Goal: Task Accomplishment & Management: Use online tool/utility

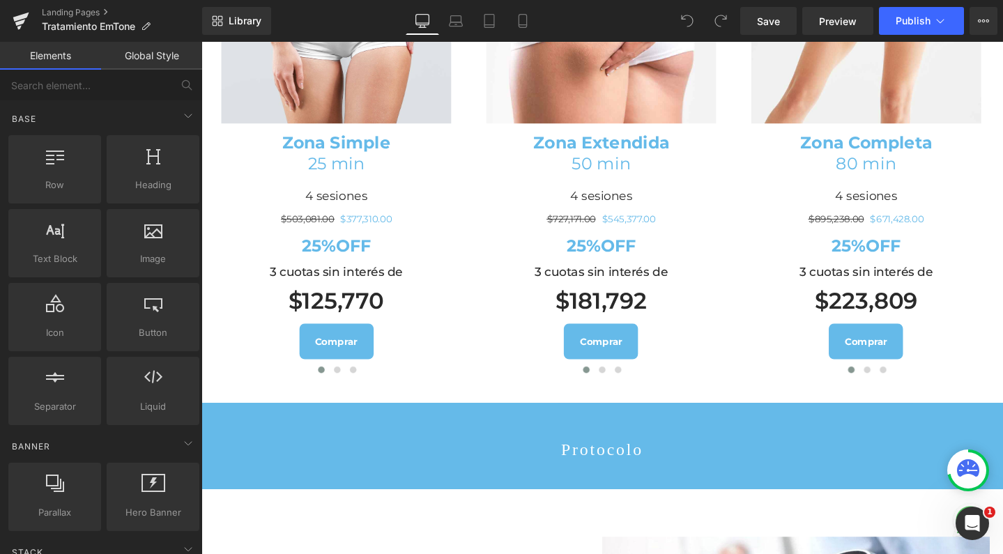
scroll to position [1768, 0]
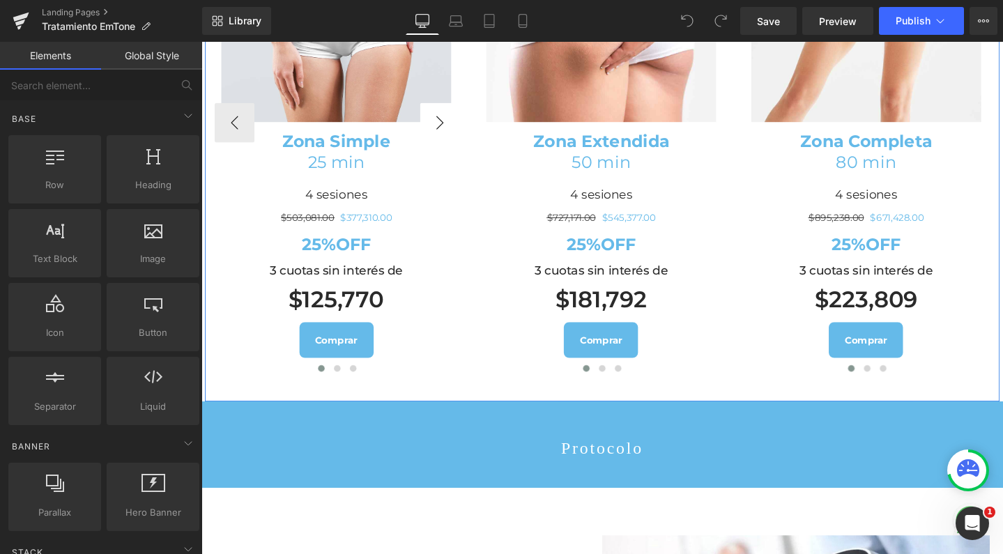
click at [440, 148] on button "›" at bounding box center [452, 127] width 42 height 42
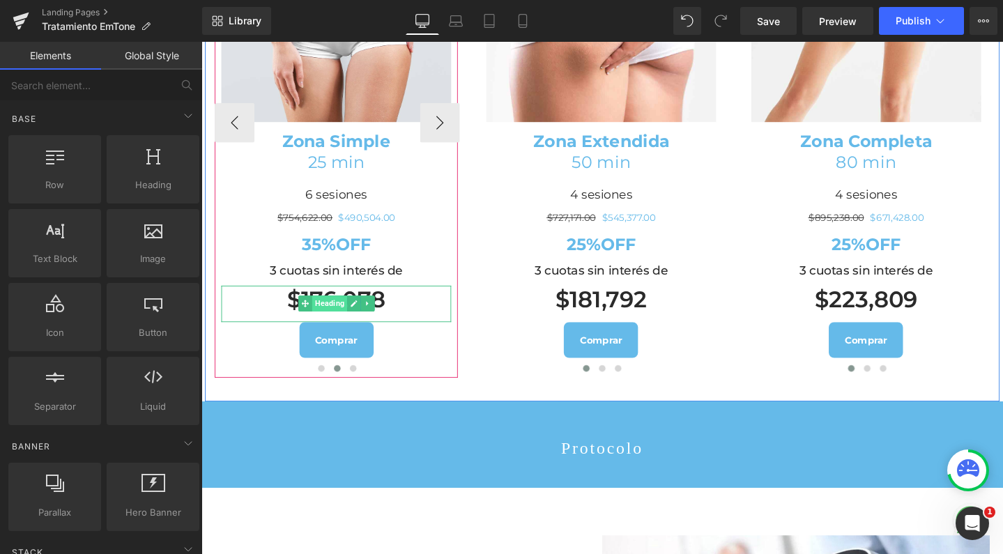
click at [318, 325] on span "Heading" at bounding box center [336, 317] width 37 height 17
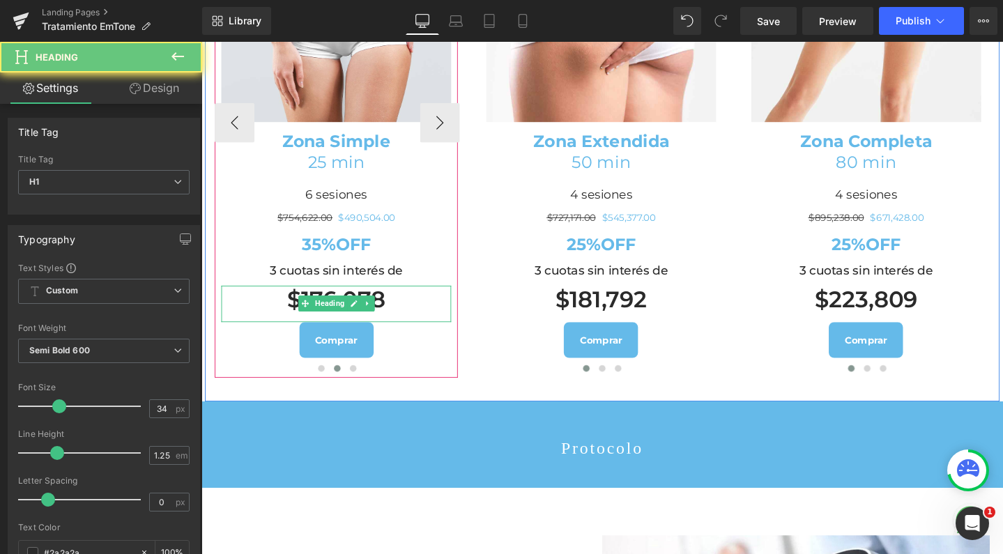
click at [424, 328] on h1 "$176,078" at bounding box center [343, 313] width 242 height 30
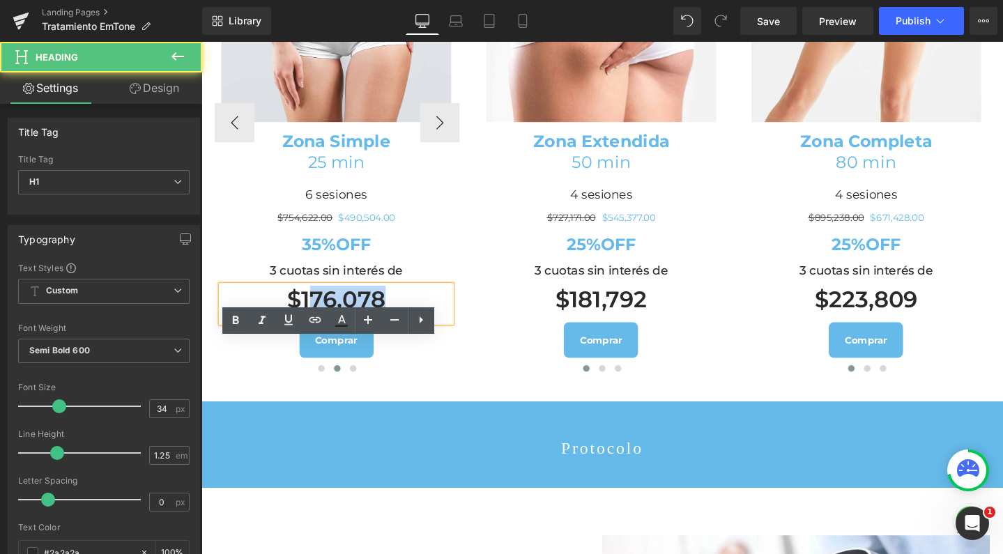
drag, startPoint x: 408, startPoint y: 377, endPoint x: 316, endPoint y: 375, distance: 92.0
click at [316, 328] on h1 "$176,078" at bounding box center [343, 313] width 242 height 30
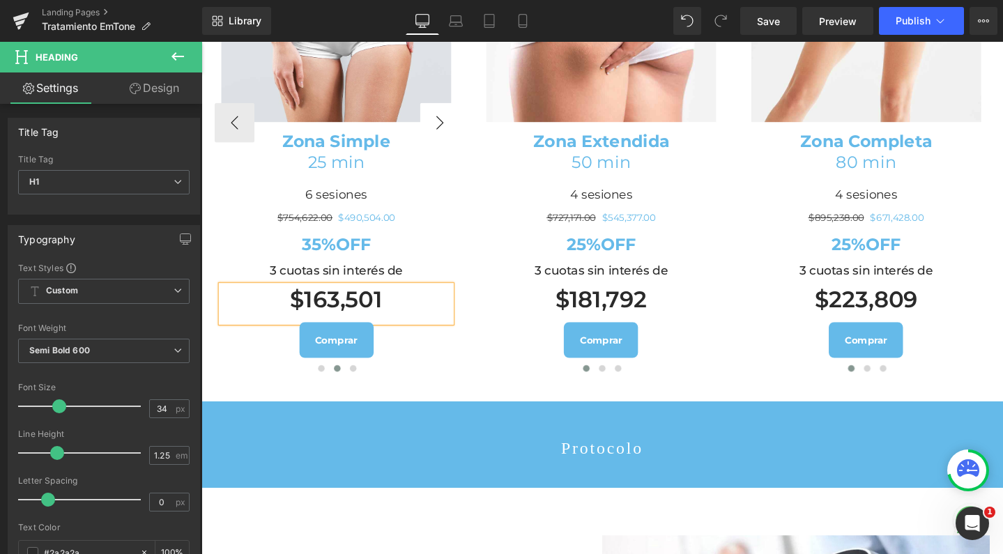
click at [442, 148] on button "›" at bounding box center [452, 127] width 42 height 42
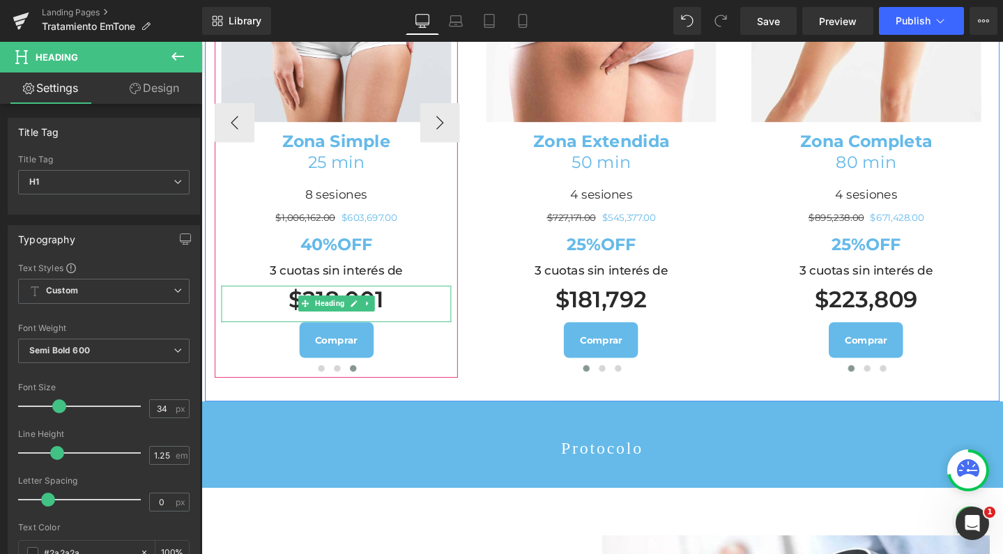
click at [328, 325] on span "Heading" at bounding box center [336, 317] width 37 height 17
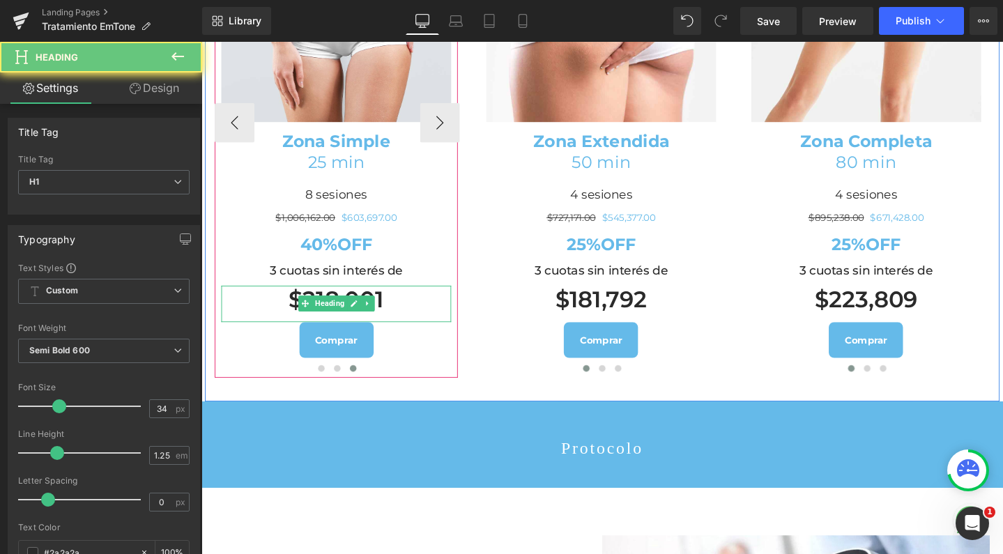
click at [330, 328] on h1 "$218,001" at bounding box center [343, 313] width 242 height 30
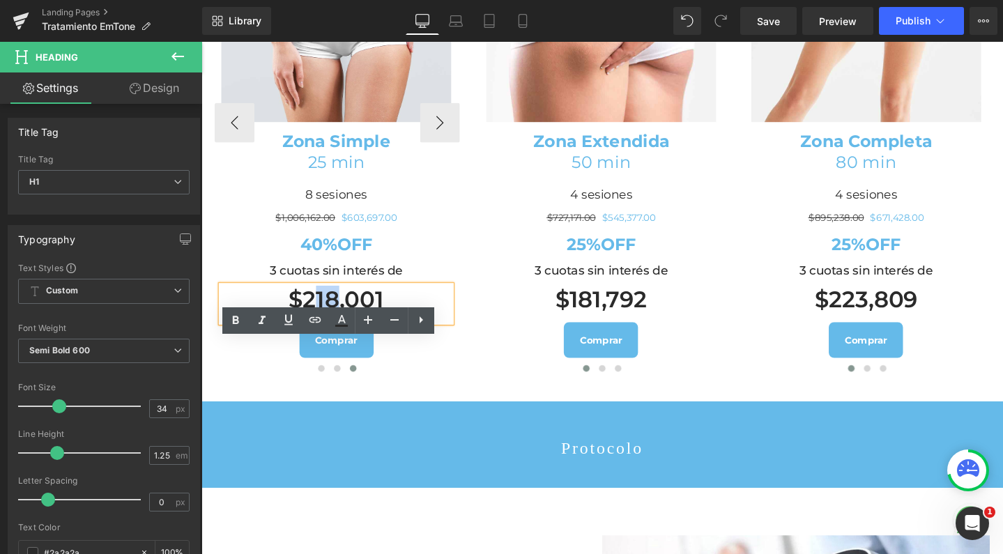
drag, startPoint x: 322, startPoint y: 364, endPoint x: 341, endPoint y: 364, distance: 18.8
click at [341, 328] on h1 "$218,001" at bounding box center [343, 313] width 242 height 30
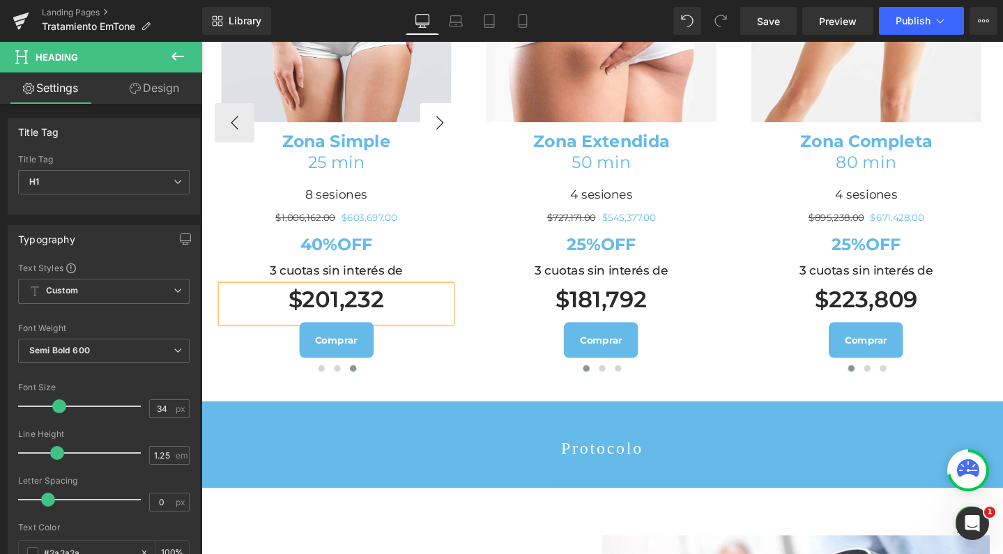
click at [452, 148] on button "‹" at bounding box center [473, 127] width 42 height 42
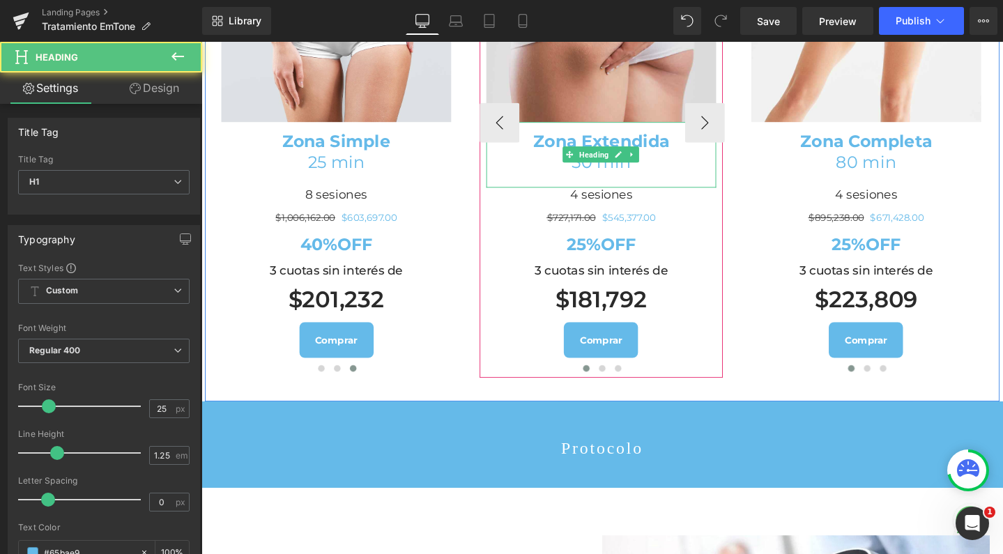
drag, startPoint x: 736, startPoint y: 186, endPoint x: 606, endPoint y: 51, distance: 187.8
click at [736, 186] on div "Zona Extendida 50 min" at bounding box center [622, 160] width 242 height 69
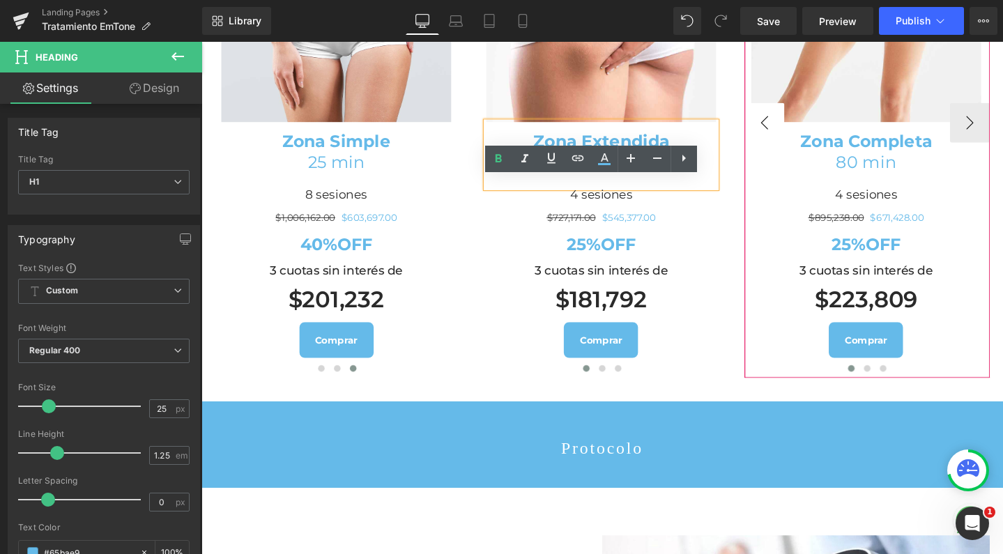
click at [730, 187] on div "Image Zona Simple 25 min Heading 4 sesiones Heading $503,081.00 $377,310.00 (P)…" at bounding box center [623, 128] width 836 height 583
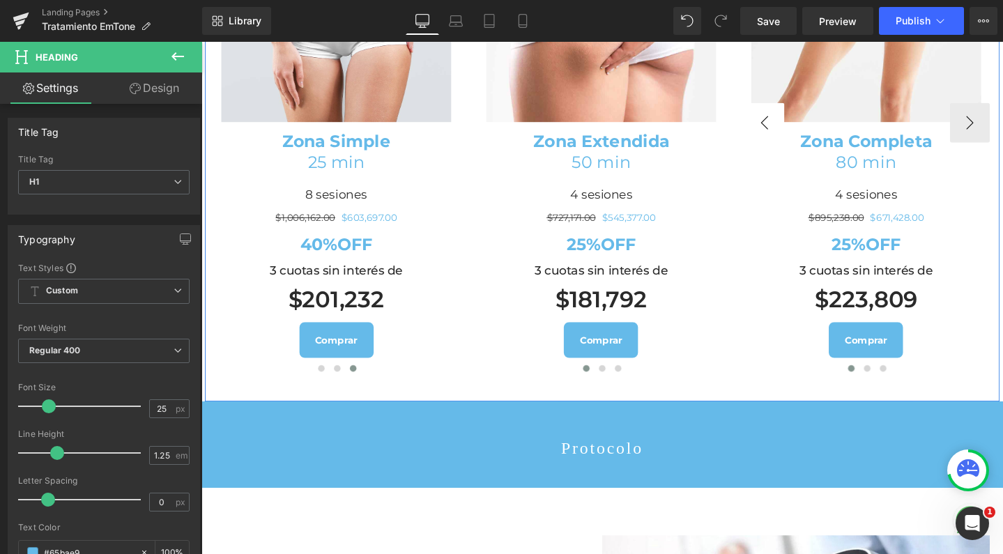
click at [726, 187] on div "Image Zona Simple 25 min Heading 4 sesiones Heading $503,081.00 $377,310.00 (P)…" at bounding box center [623, 128] width 836 height 583
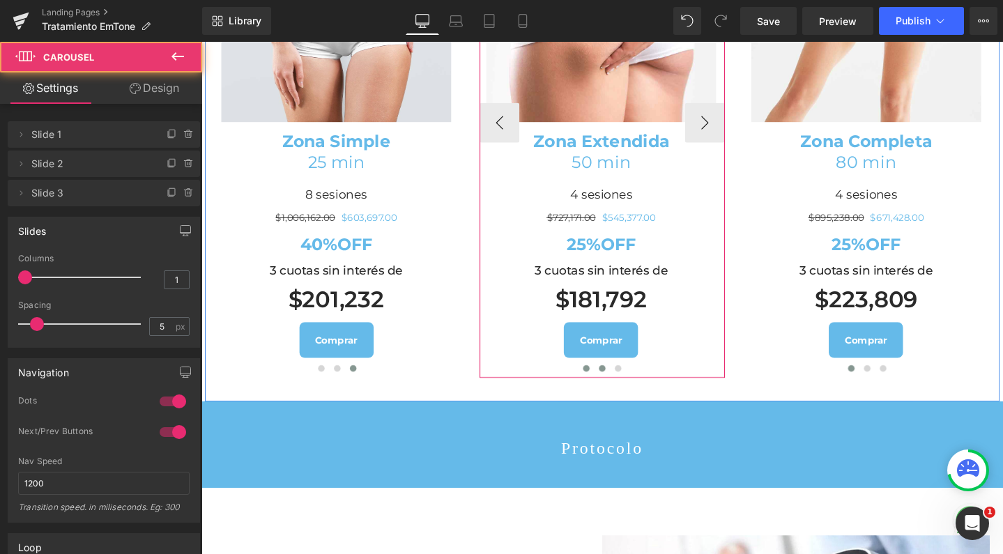
click at [620, 389] on span at bounding box center [623, 385] width 7 height 7
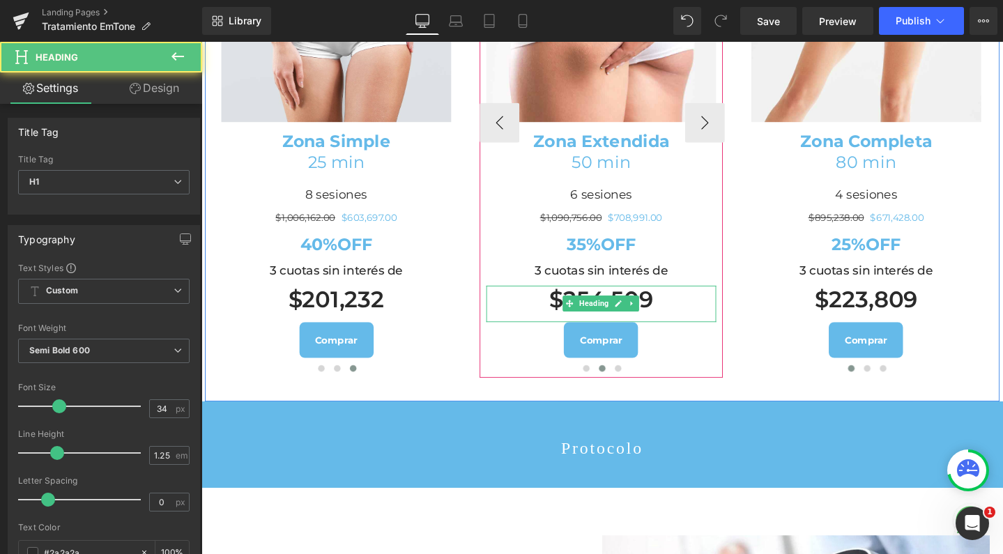
click at [601, 328] on h1 "$254,509" at bounding box center [622, 313] width 242 height 30
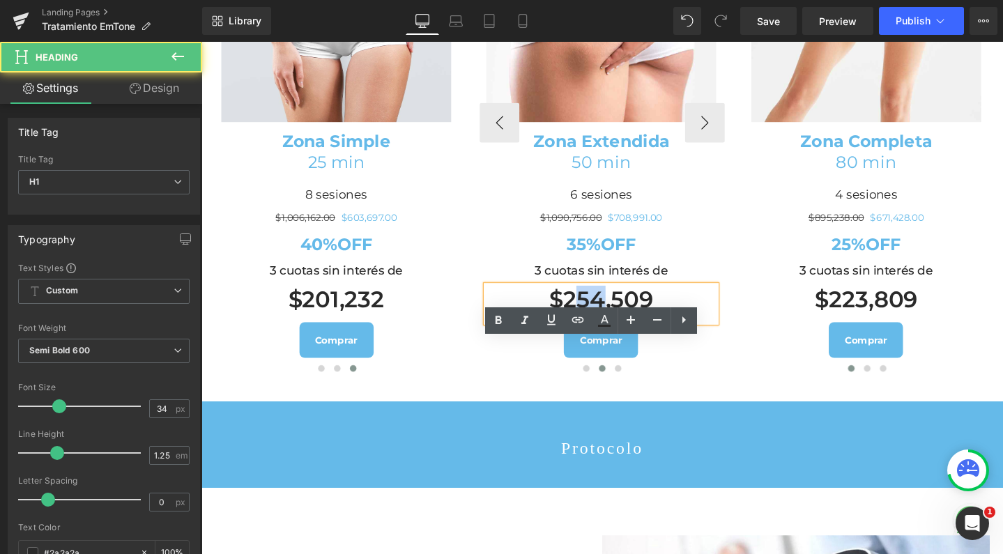
drag, startPoint x: 594, startPoint y: 367, endPoint x: 614, endPoint y: 368, distance: 19.6
click at [614, 328] on h1 "$254,509" at bounding box center [622, 313] width 242 height 30
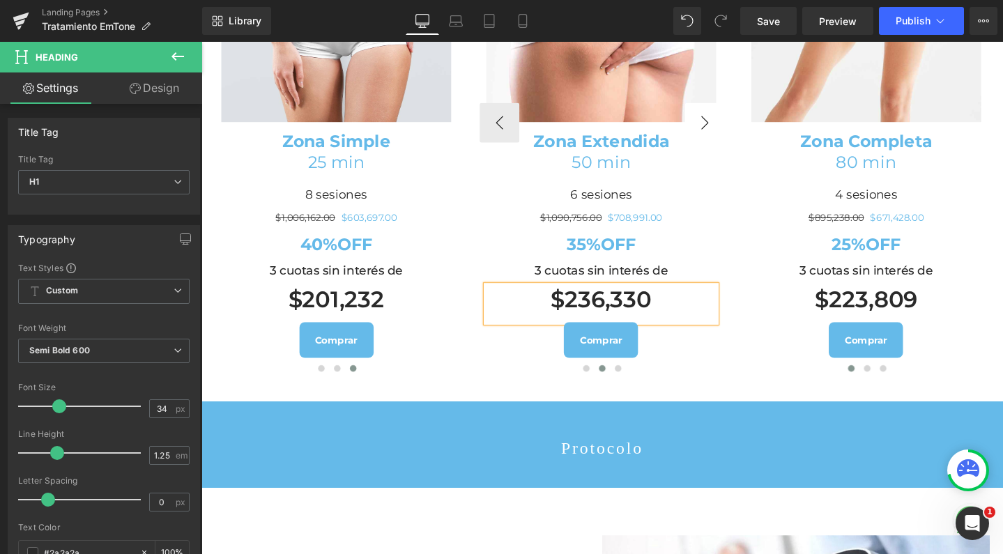
click at [721, 148] on button "›" at bounding box center [731, 127] width 42 height 42
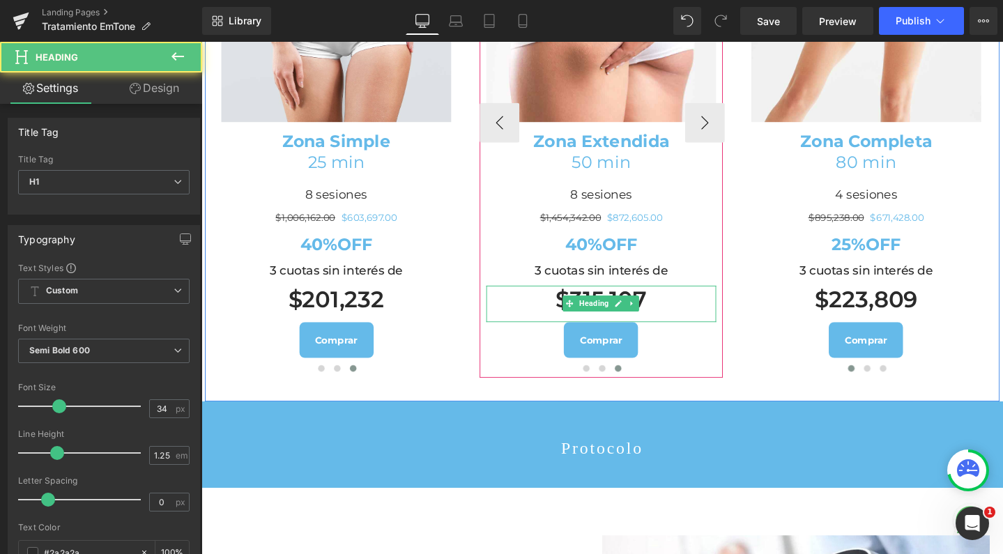
drag, startPoint x: 601, startPoint y: 365, endPoint x: 593, endPoint y: 365, distance: 8.4
click at [601, 328] on h1 "$315,107" at bounding box center [622, 313] width 242 height 30
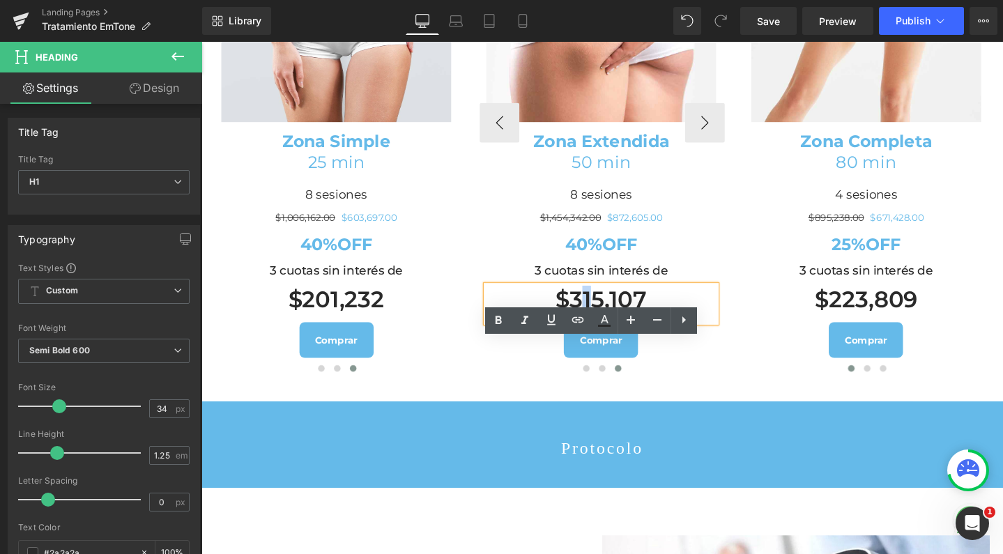
drag, startPoint x: 593, startPoint y: 365, endPoint x: 608, endPoint y: 366, distance: 15.3
click at [608, 328] on h1 "$315,107" at bounding box center [622, 313] width 242 height 30
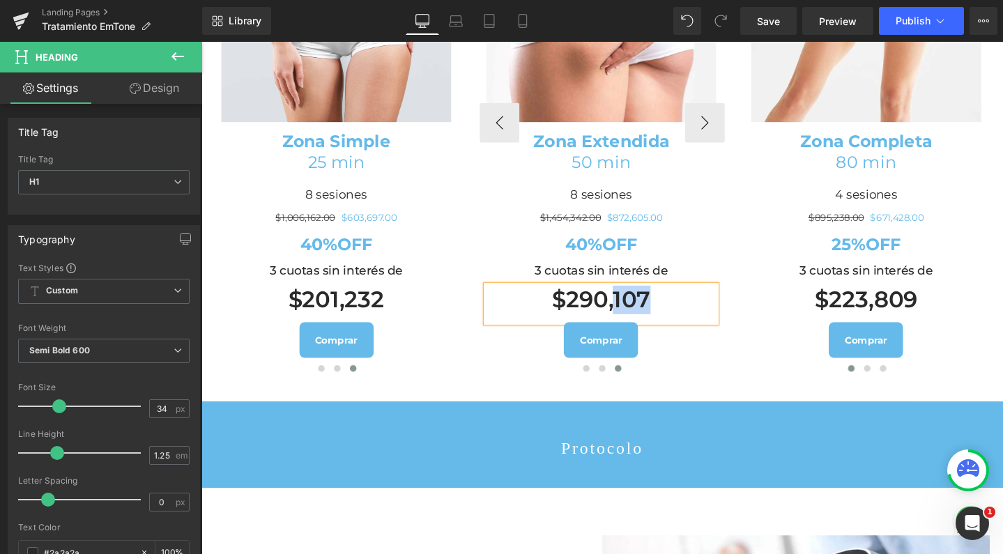
drag, startPoint x: 670, startPoint y: 363, endPoint x: 632, endPoint y: 366, distance: 37.7
click at [632, 328] on h1 "$290,107" at bounding box center [622, 313] width 242 height 30
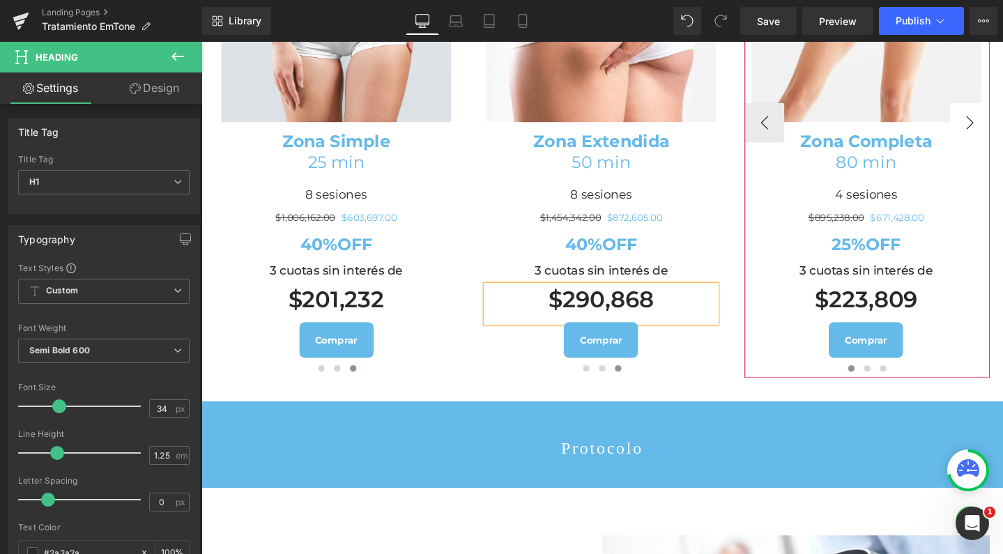
click at [990, 148] on button "›" at bounding box center [1010, 127] width 42 height 42
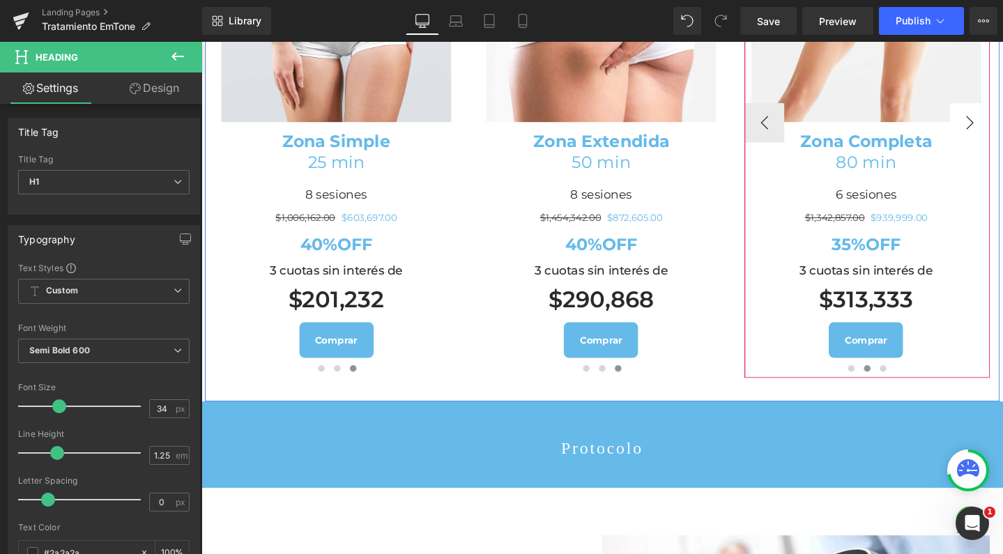
click at [1002, 148] on button "›" at bounding box center [1010, 127] width 42 height 42
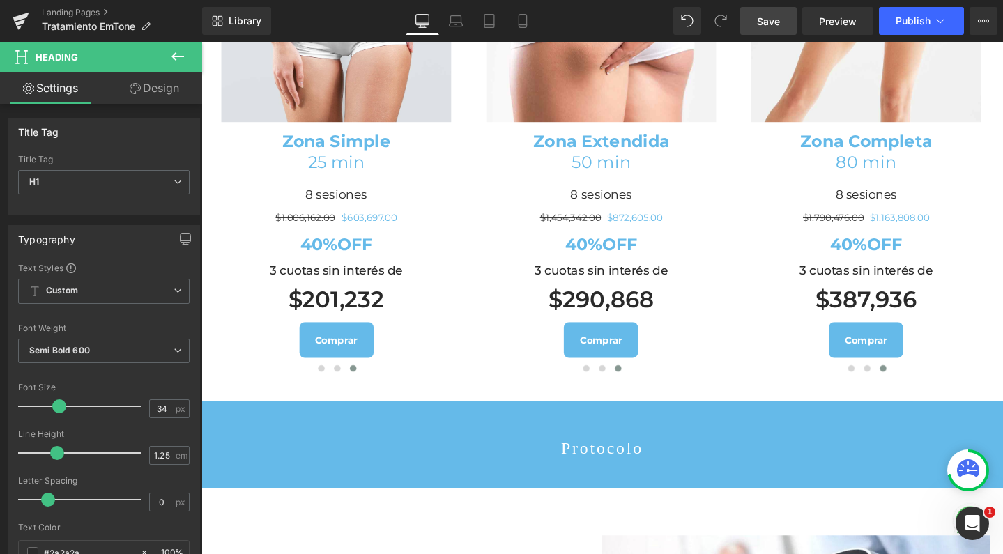
click at [776, 18] on span "Save" at bounding box center [768, 21] width 23 height 15
click at [899, 29] on button "Publish" at bounding box center [921, 21] width 85 height 28
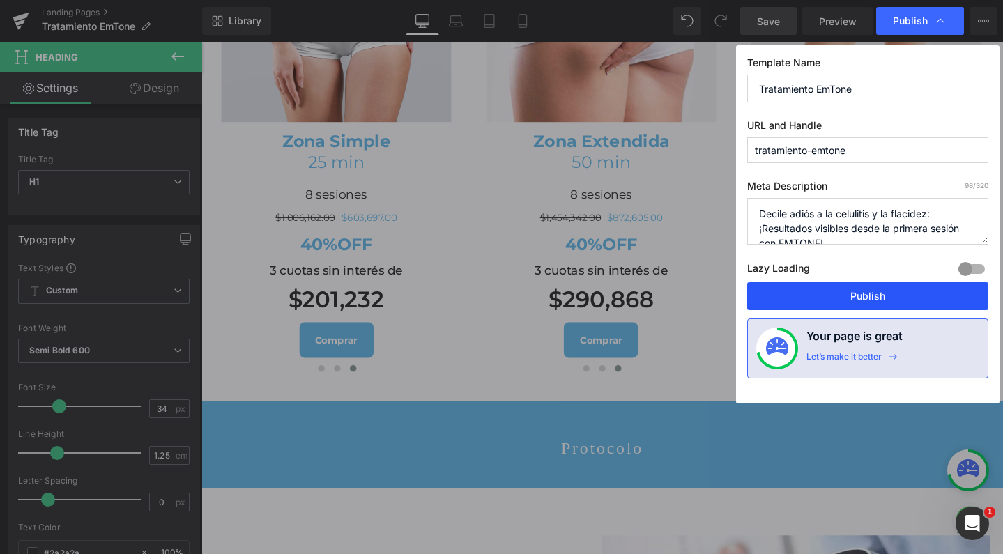
click at [884, 307] on button "Publish" at bounding box center [867, 296] width 241 height 28
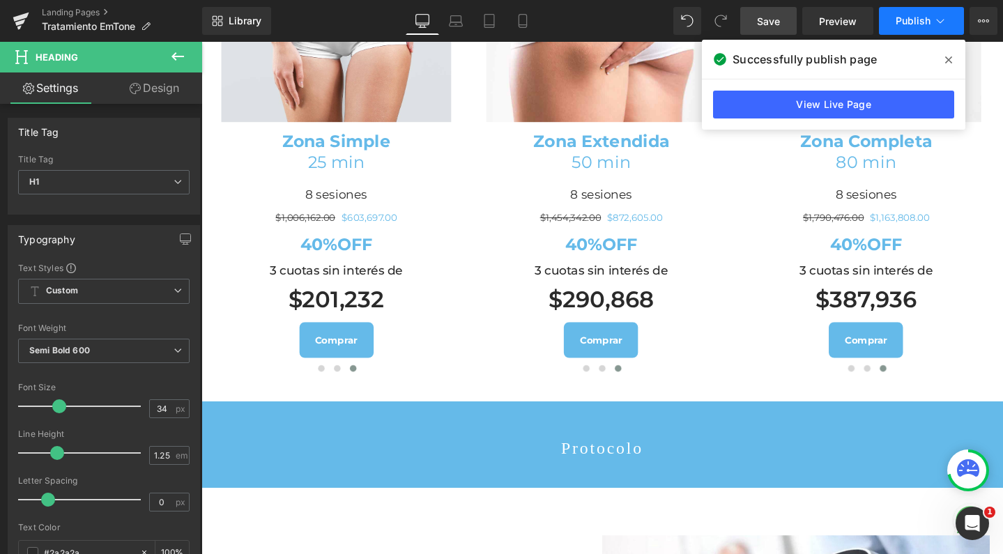
click at [893, 21] on button "Publish" at bounding box center [921, 21] width 85 height 28
